Goal: Transaction & Acquisition: Subscribe to service/newsletter

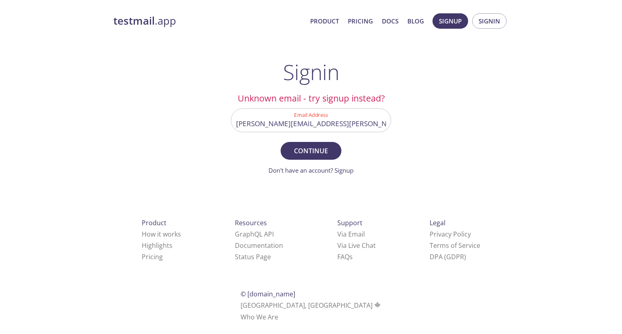
click at [427, 100] on div "testmail .app Product Pricing Docs Blog Signup Signin Signin Unknown email - tr…" at bounding box center [311, 177] width 415 height 338
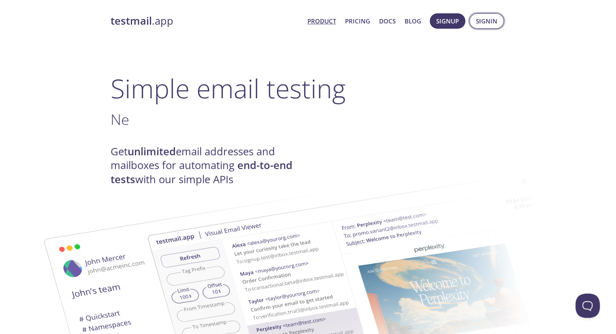
click at [494, 21] on span "Signin" at bounding box center [486, 21] width 21 height 11
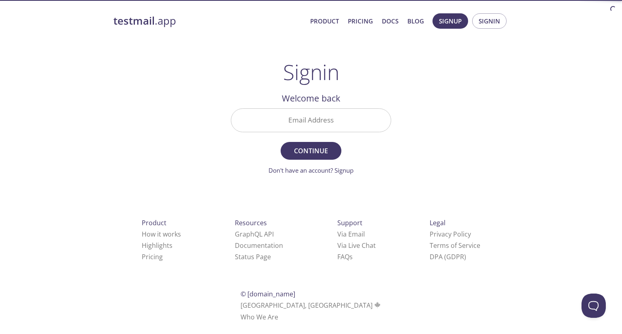
click at [332, 122] on input "Email Address" at bounding box center [310, 120] width 159 height 23
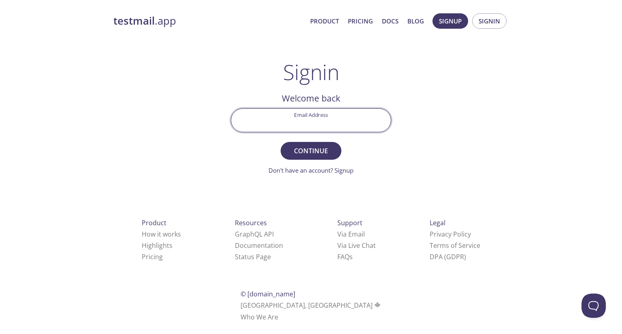
type input "[PERSON_NAME][EMAIL_ADDRESS][PERSON_NAME][DOMAIN_NAME]"
click at [330, 153] on span "Continue" at bounding box center [310, 150] width 43 height 11
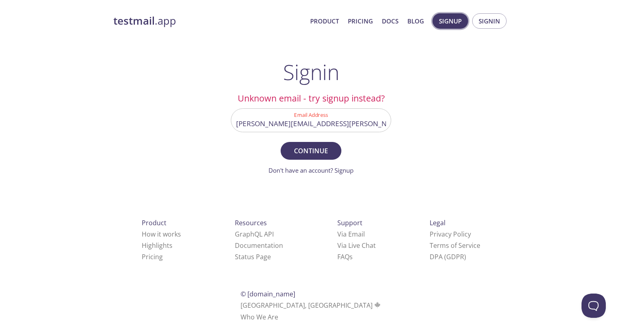
click at [449, 23] on span "Signup" at bounding box center [450, 21] width 23 height 11
